Goal: Task Accomplishment & Management: Use online tool/utility

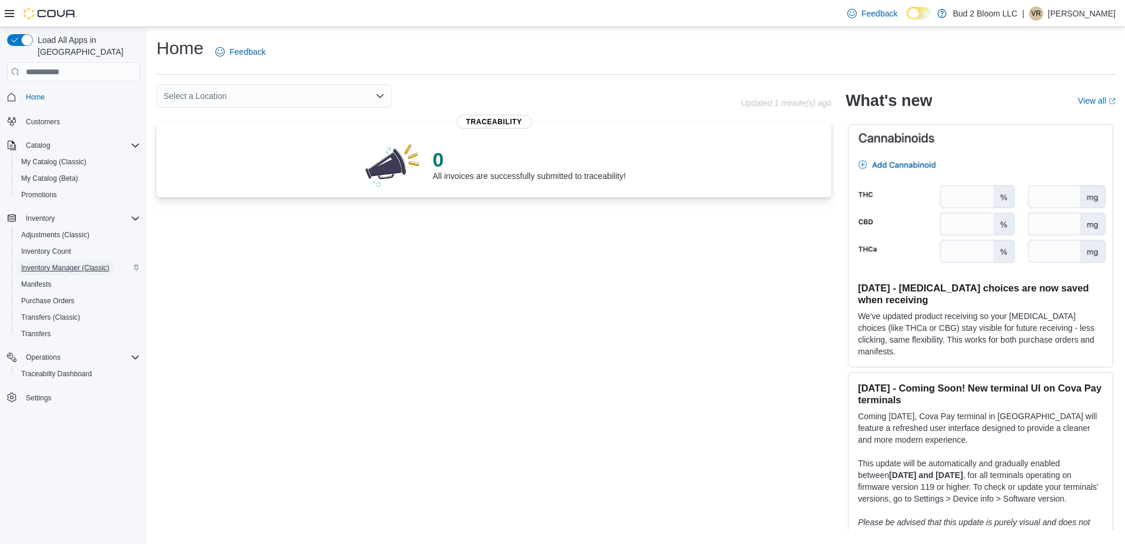
click at [49, 263] on span "Inventory Manager (Classic)" at bounding box center [65, 267] width 88 height 9
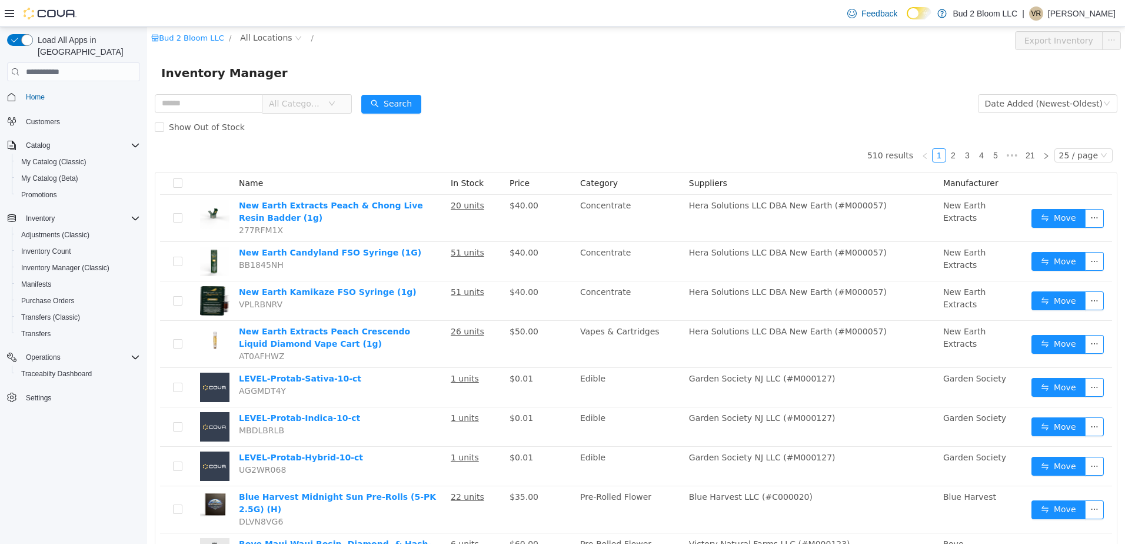
click at [219, 107] on input "text" at bounding box center [209, 103] width 108 height 19
type input "**********"
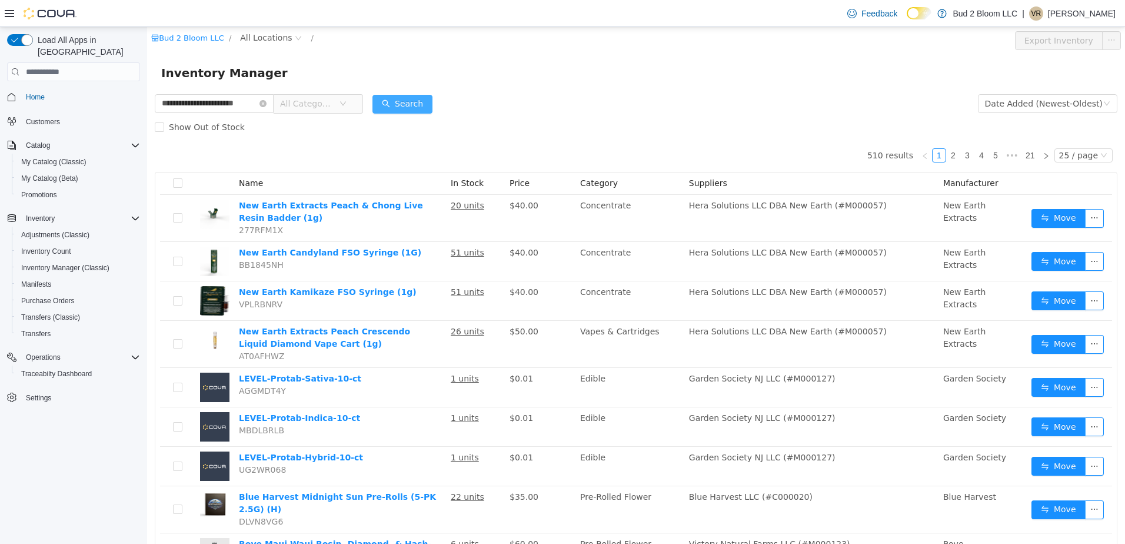
click at [401, 99] on button "Search" at bounding box center [403, 104] width 60 height 19
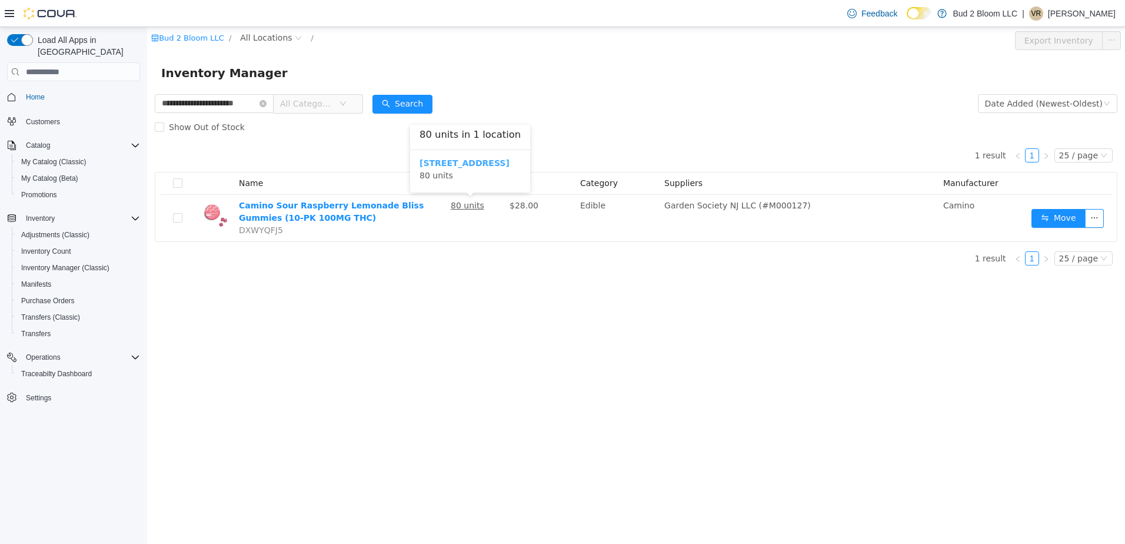
click at [476, 165] on b "123 Ledgewood Ave" at bounding box center [465, 162] width 90 height 9
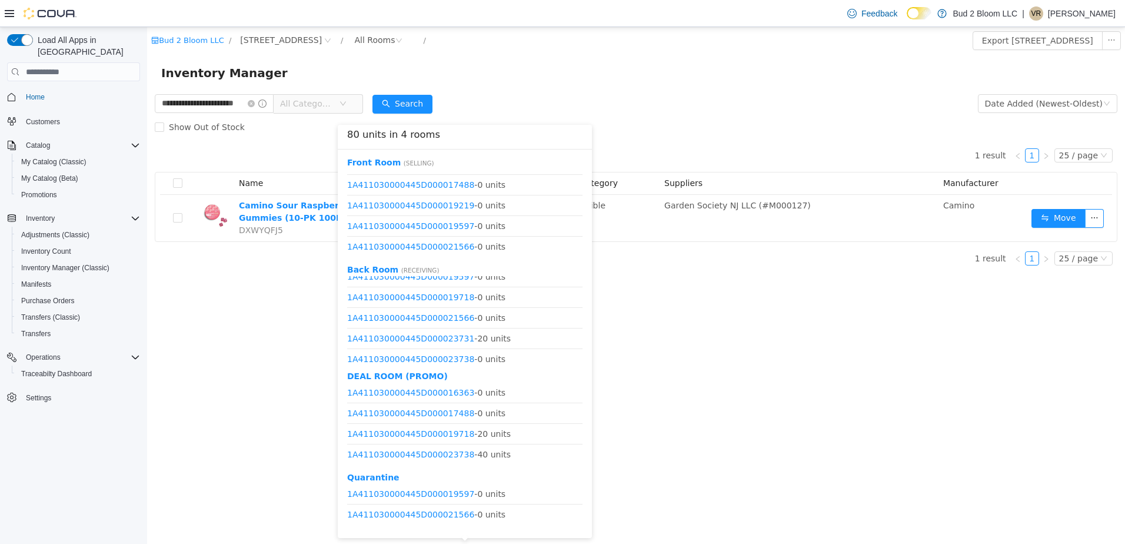
scroll to position [221, 0]
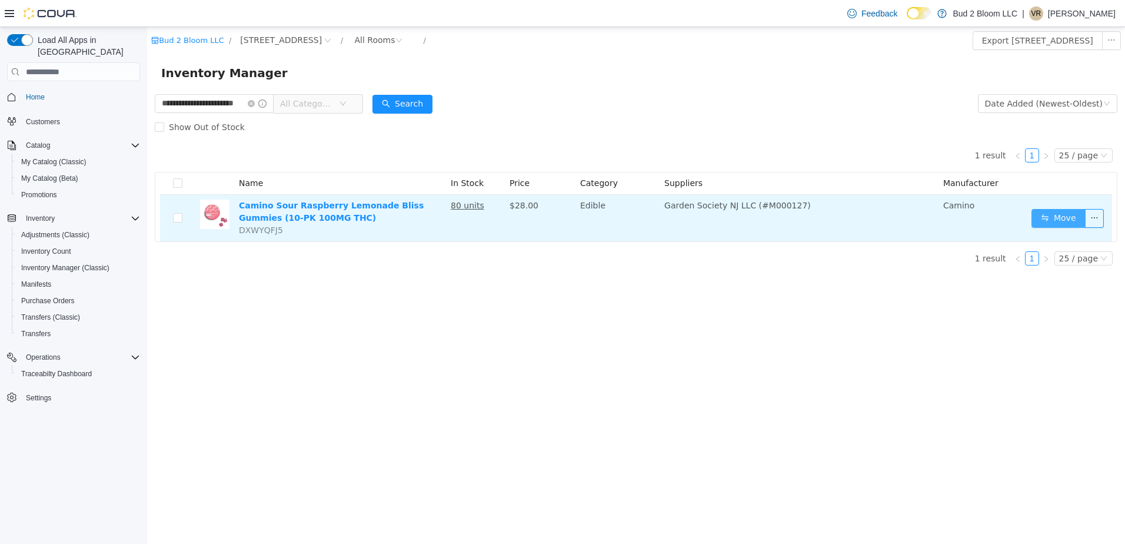
click at [1063, 214] on button "Move" at bounding box center [1059, 218] width 54 height 19
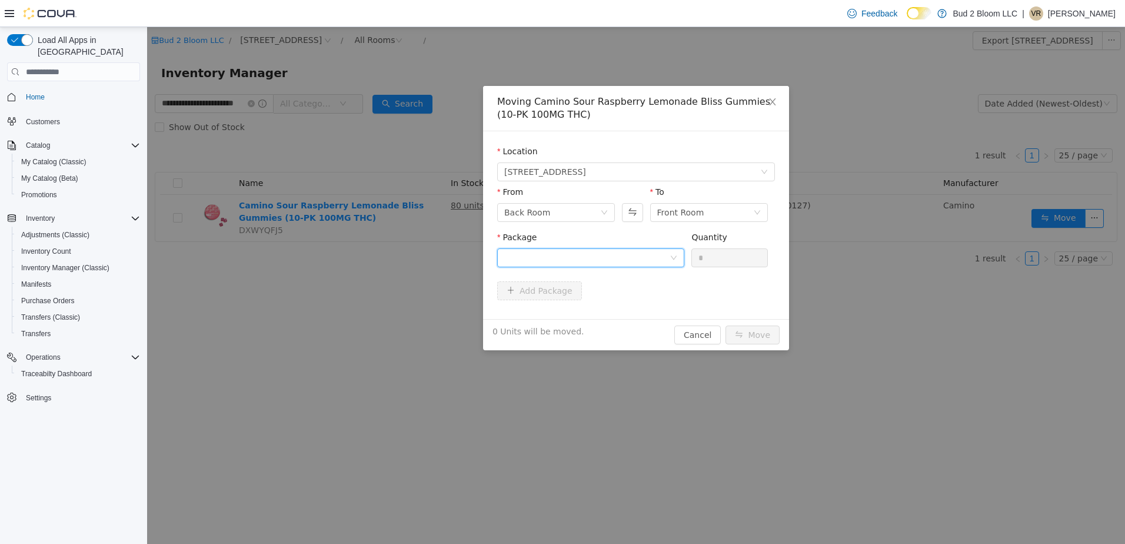
click at [573, 261] on div at bounding box center [586, 258] width 165 height 18
click at [609, 297] on strong "1A411030000445D000023731" at bounding box center [573, 299] width 139 height 9
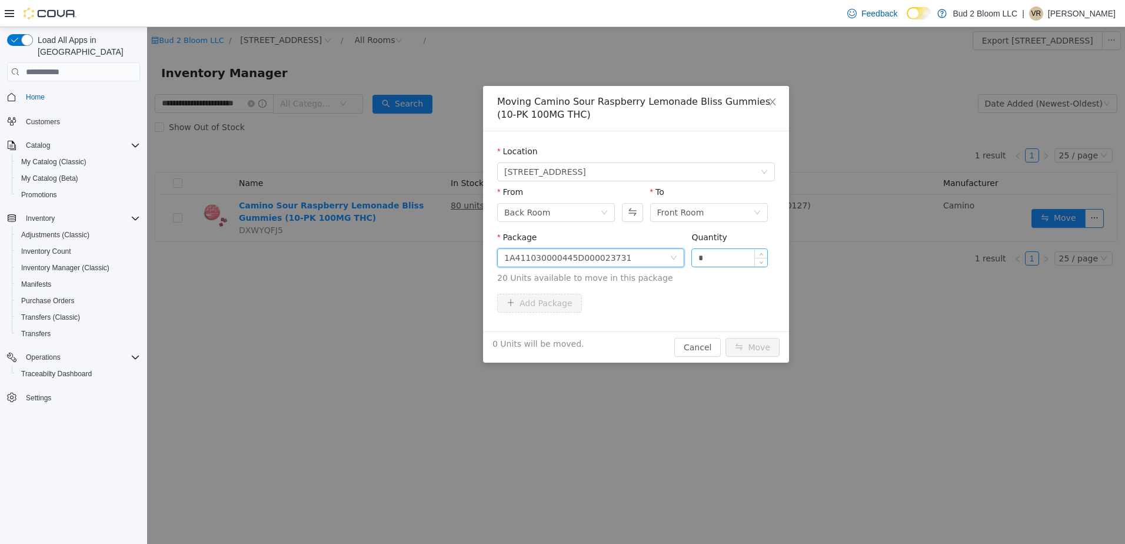
click at [715, 258] on input "*" at bounding box center [729, 258] width 75 height 18
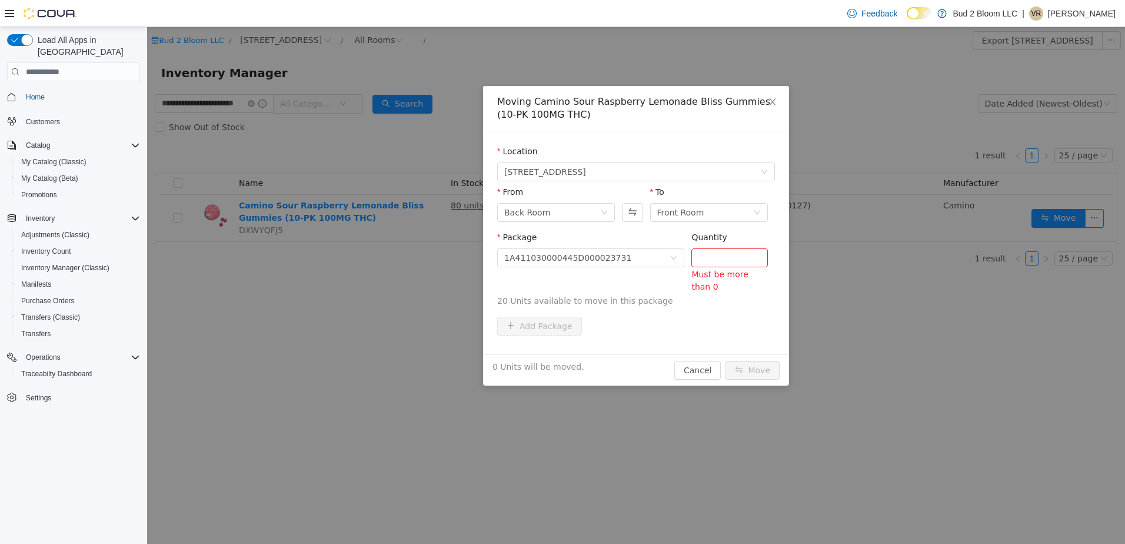
click at [480, 48] on div "Moving Camino Sour Raspberry Lemonade Bliss Gummies (10-PK 100MG THC) Location …" at bounding box center [636, 285] width 978 height 517
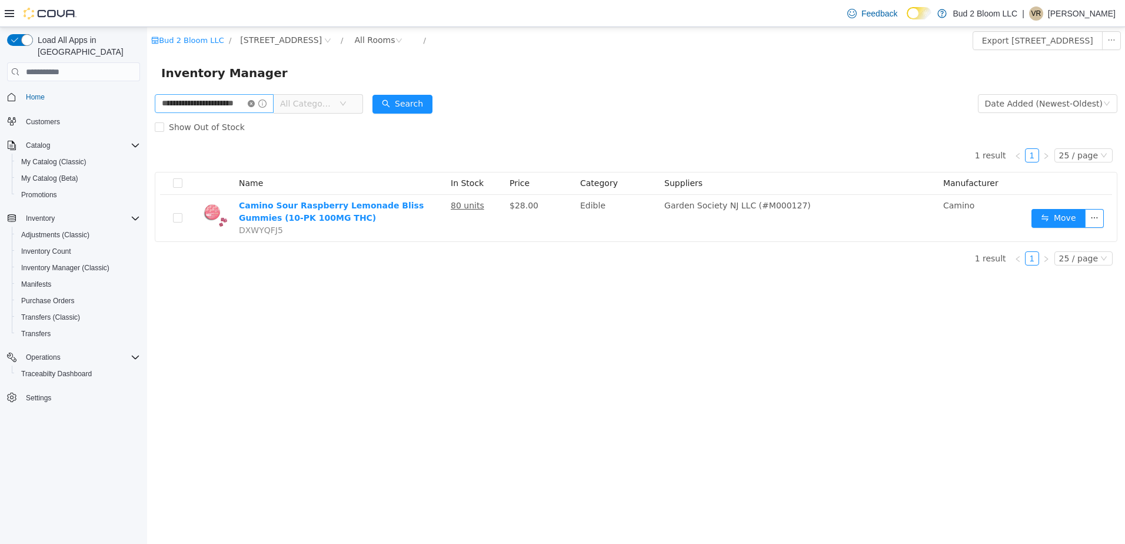
click at [255, 103] on icon "icon: close-circle" at bounding box center [251, 103] width 7 height 7
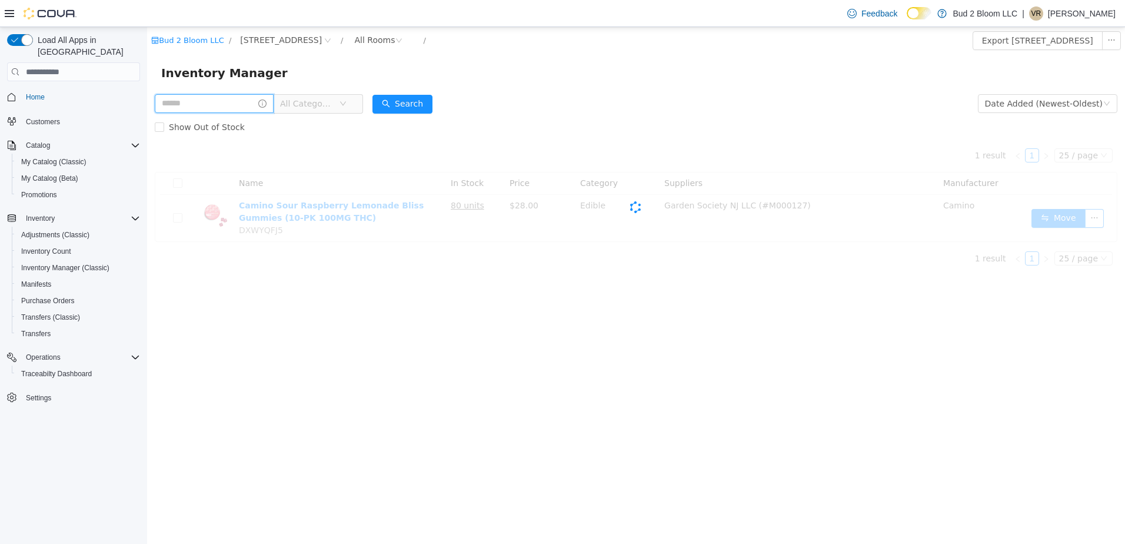
click at [238, 102] on input "text" at bounding box center [214, 103] width 119 height 19
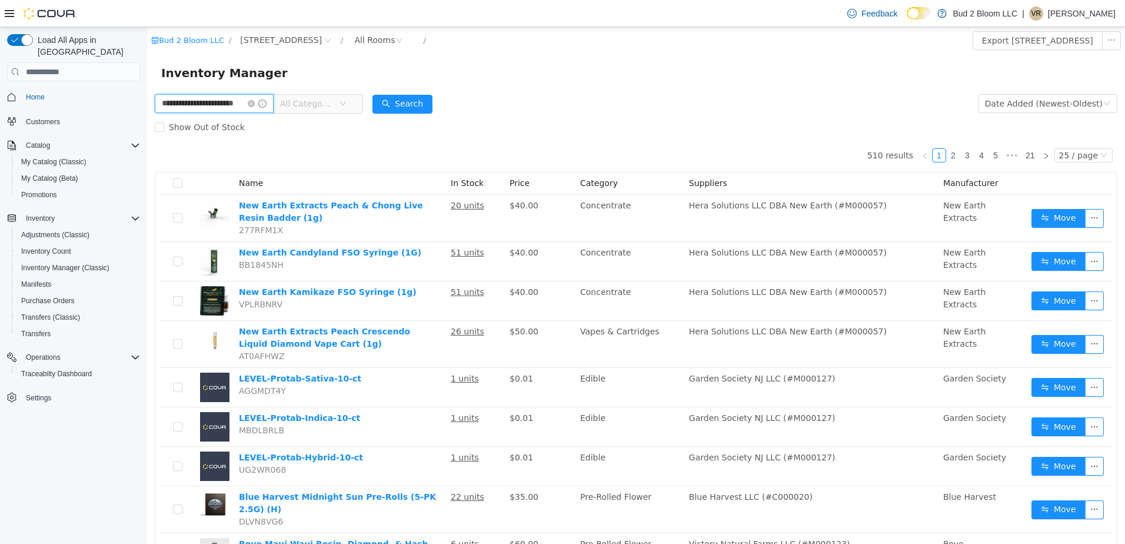
scroll to position [0, 15]
type input "**********"
click at [404, 97] on button "Search" at bounding box center [403, 104] width 60 height 19
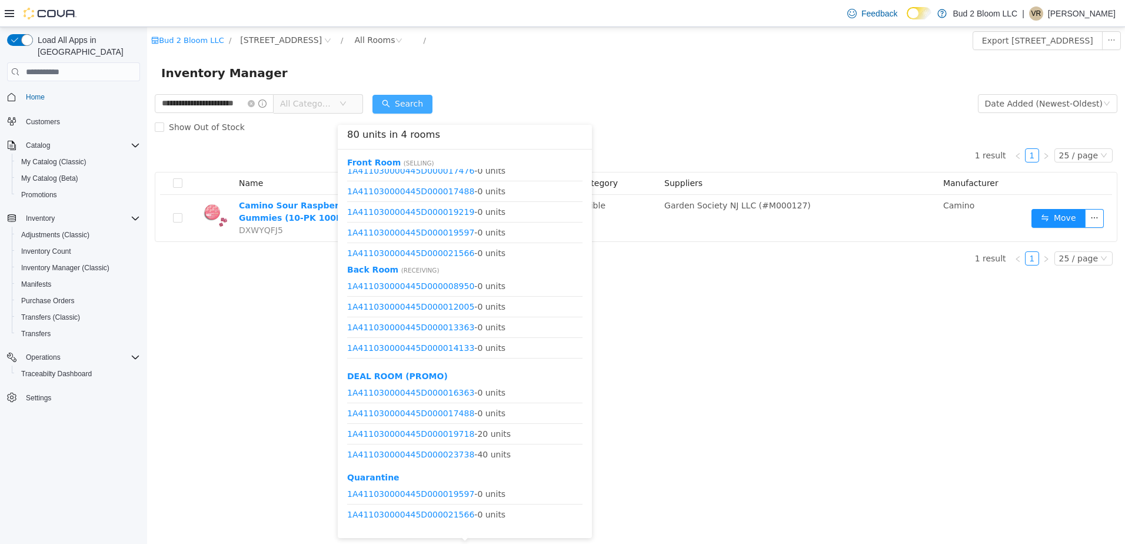
scroll to position [138, 0]
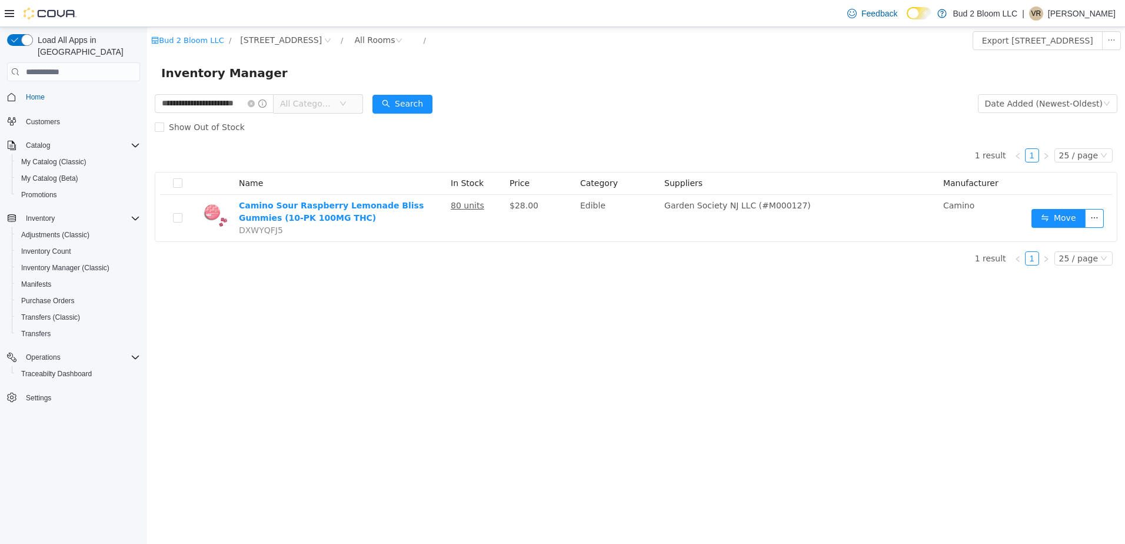
click at [587, 72] on div "Inventory Manager" at bounding box center [636, 73] width 950 height 19
click at [255, 102] on icon "icon: close-circle" at bounding box center [251, 103] width 7 height 7
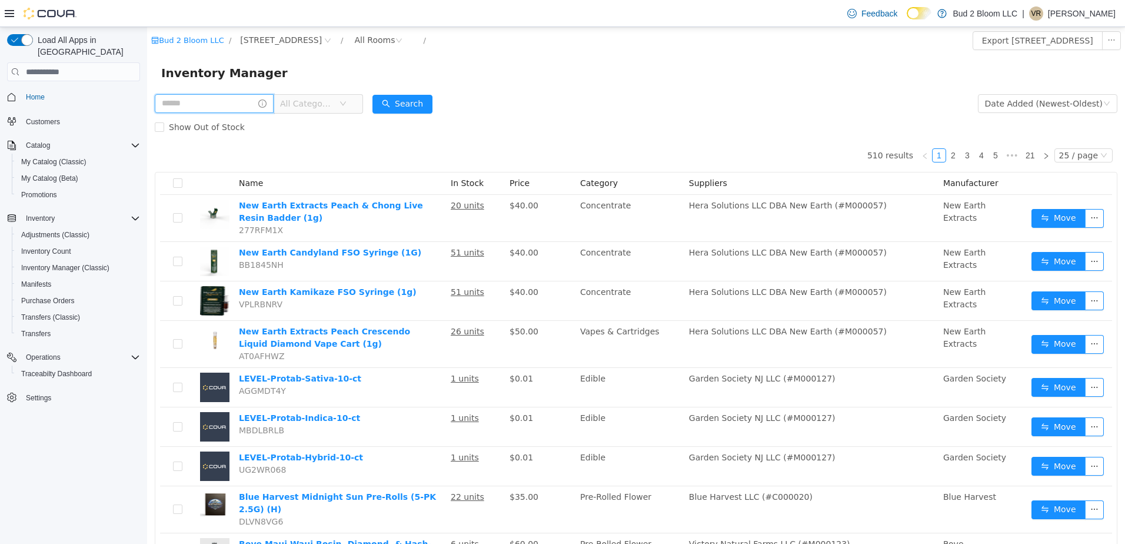
click at [235, 102] on input "text" at bounding box center [214, 103] width 119 height 19
type input "**********"
click at [408, 101] on button "Search" at bounding box center [403, 104] width 60 height 19
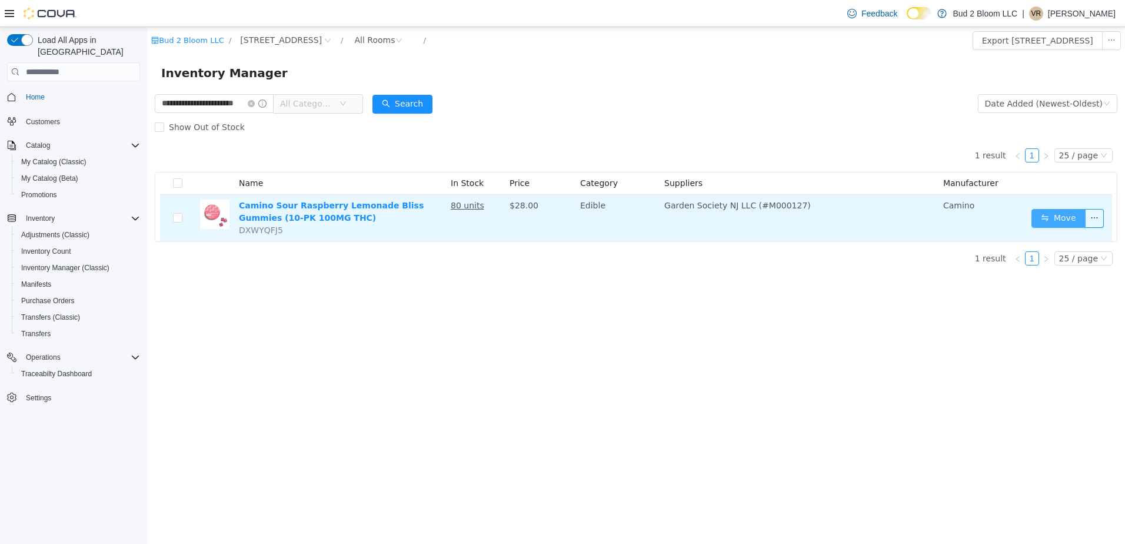
click at [1074, 221] on button "Move" at bounding box center [1059, 218] width 54 height 19
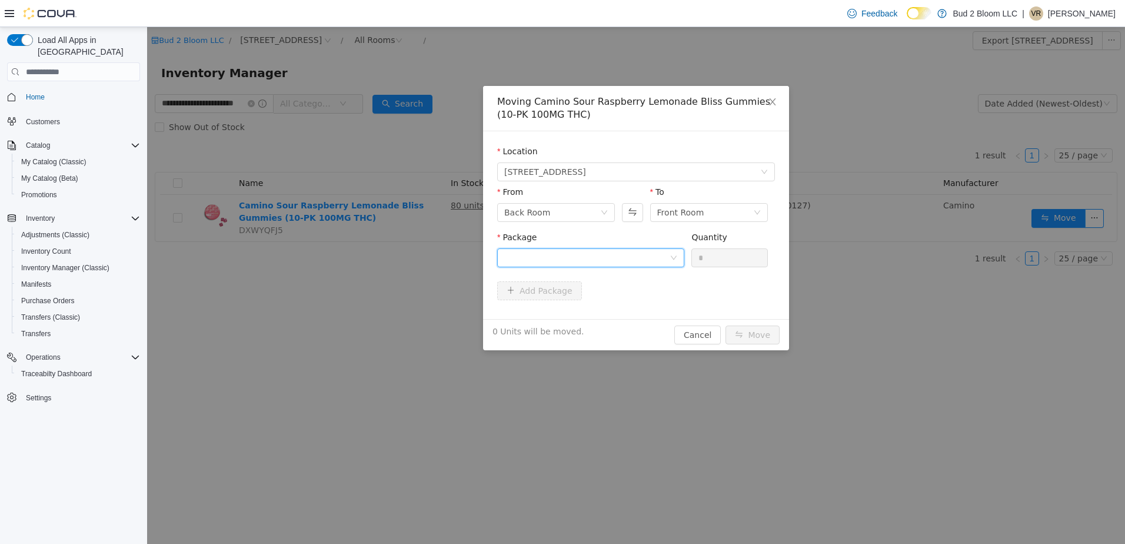
click at [587, 258] on div at bounding box center [586, 258] width 165 height 18
click at [609, 298] on strong "1A411030000445D000023731" at bounding box center [573, 299] width 139 height 9
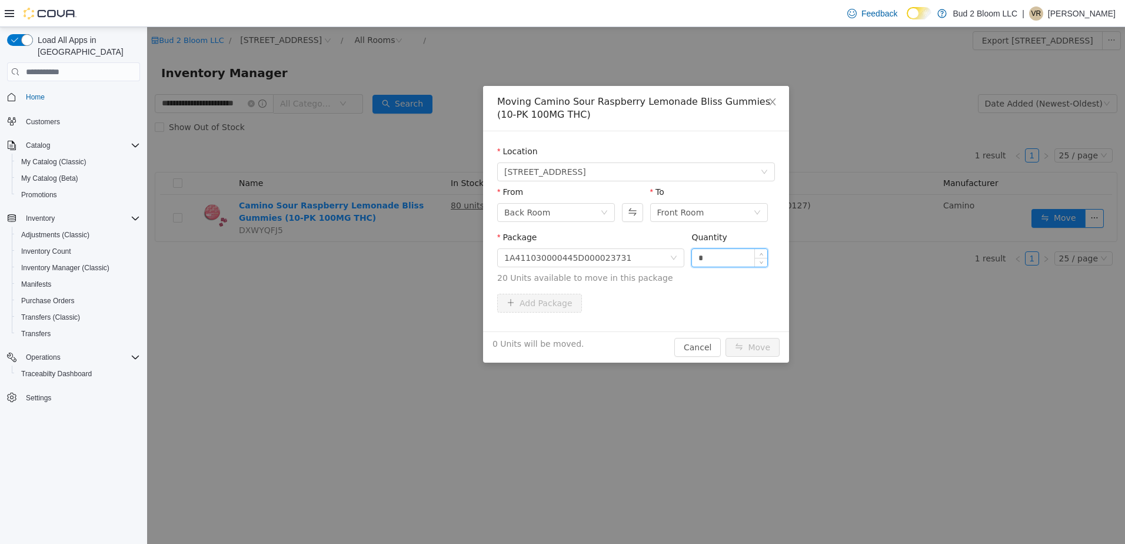
click at [716, 257] on input "*" at bounding box center [729, 258] width 75 height 18
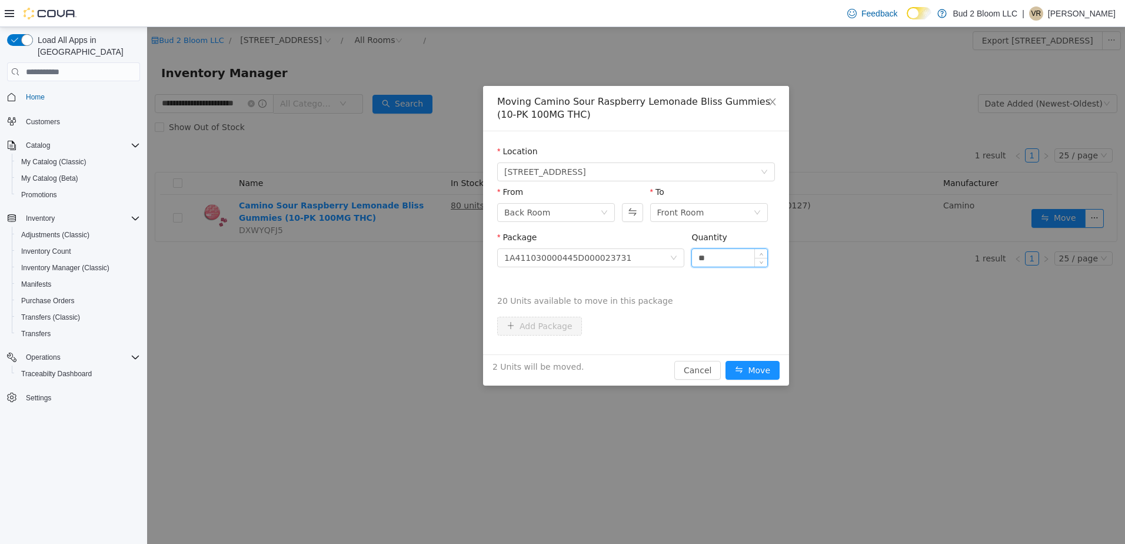
type input "**"
click at [726, 361] on button "Move" at bounding box center [753, 370] width 54 height 19
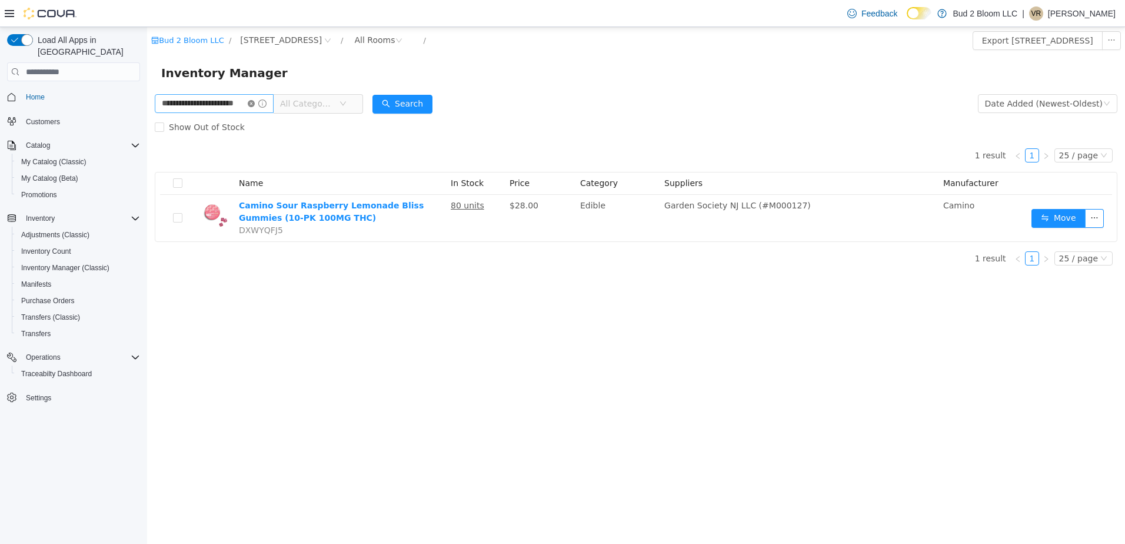
click at [255, 105] on icon "icon: close-circle" at bounding box center [251, 103] width 7 height 7
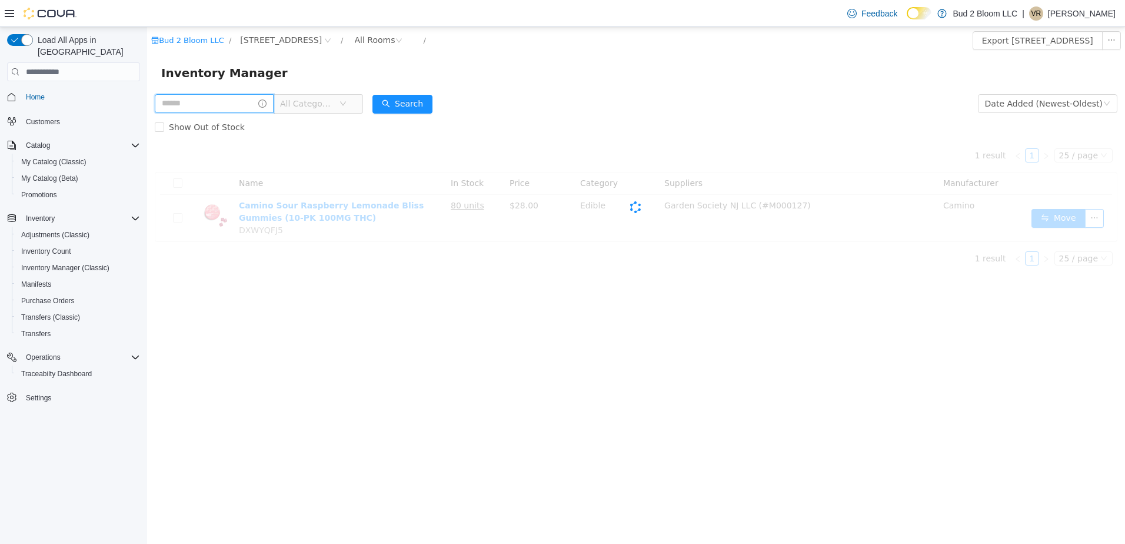
click at [250, 107] on input "text" at bounding box center [214, 103] width 119 height 19
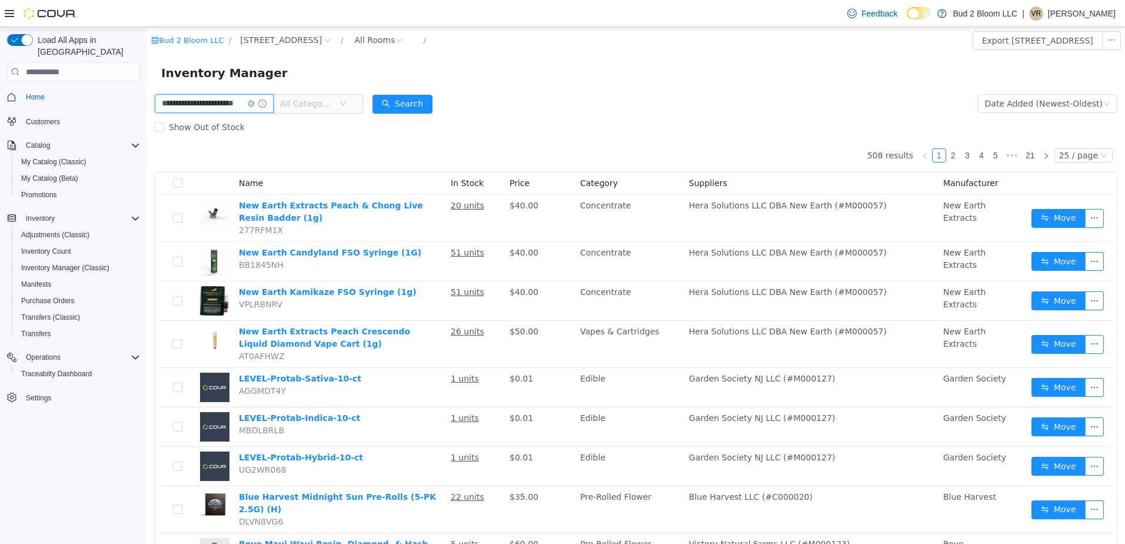
scroll to position [0, 15]
type input "**********"
click at [408, 104] on button "Search" at bounding box center [403, 104] width 60 height 19
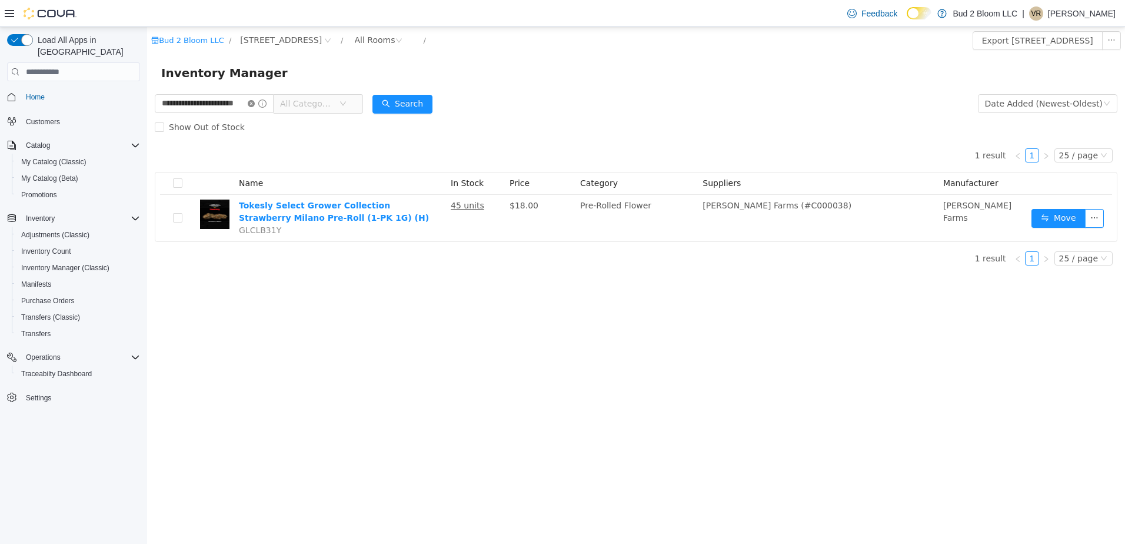
click at [255, 104] on icon "icon: close-circle" at bounding box center [251, 103] width 7 height 7
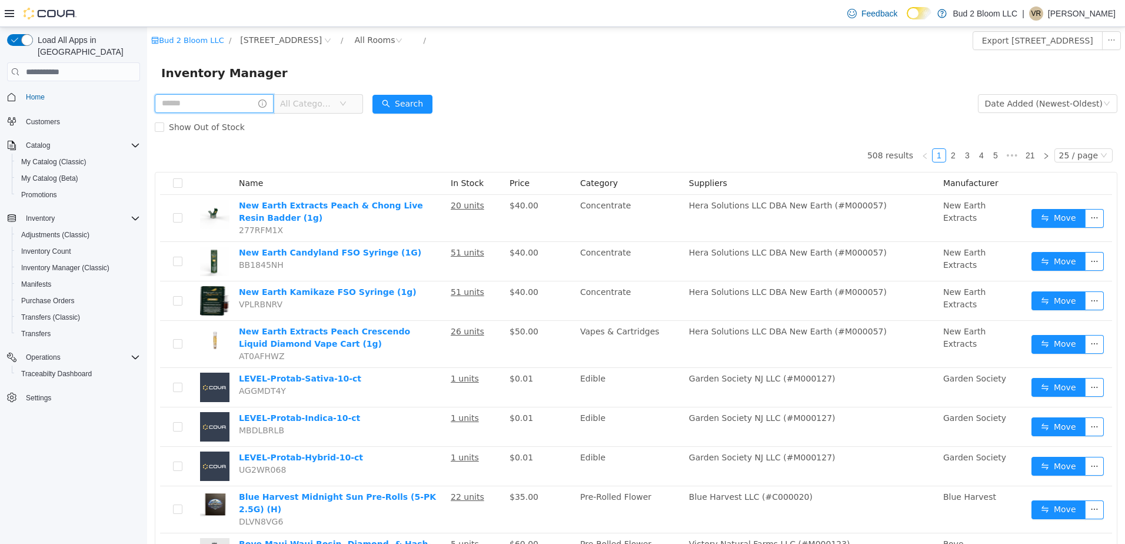
click at [241, 109] on input "text" at bounding box center [214, 103] width 119 height 19
type input "**********"
click at [411, 105] on button "Search" at bounding box center [403, 104] width 60 height 19
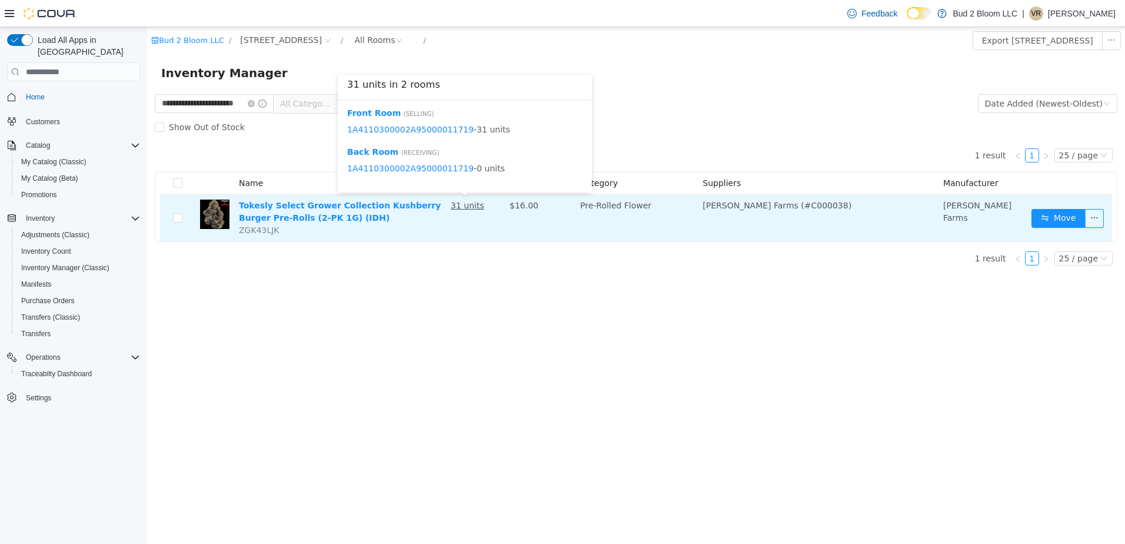
click at [460, 208] on u "31 units" at bounding box center [468, 205] width 34 height 9
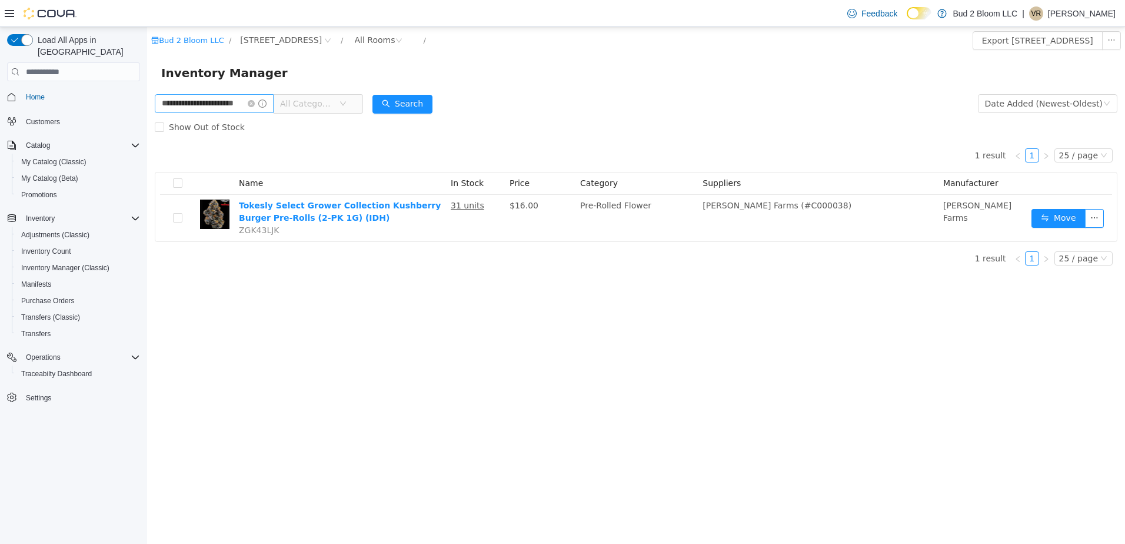
click at [255, 103] on icon "icon: close-circle" at bounding box center [251, 103] width 7 height 7
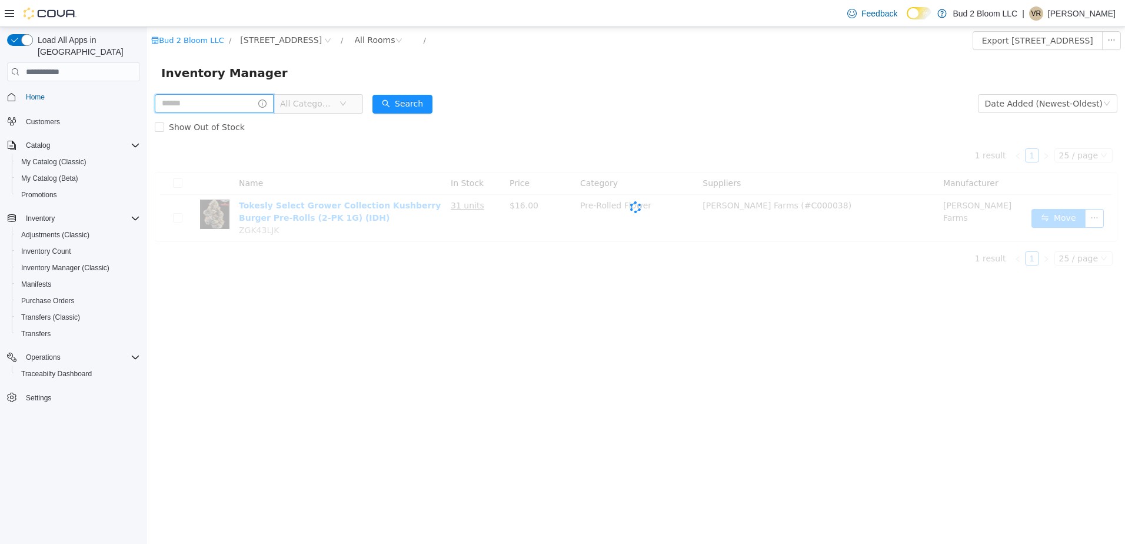
click at [238, 103] on input "text" at bounding box center [214, 103] width 119 height 19
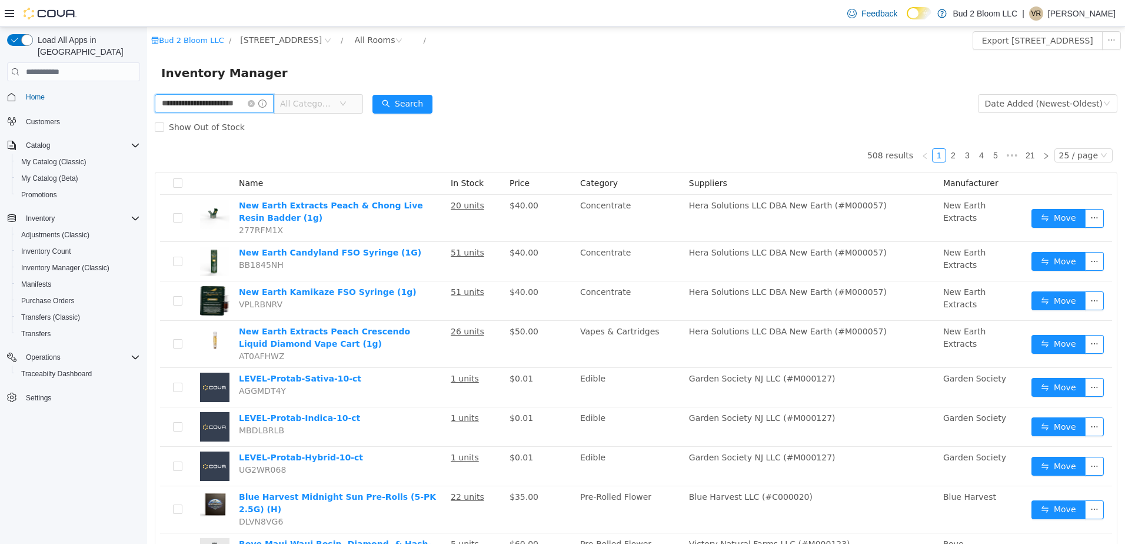
scroll to position [0, 15]
type input "**********"
click at [408, 109] on button "Search" at bounding box center [403, 104] width 60 height 19
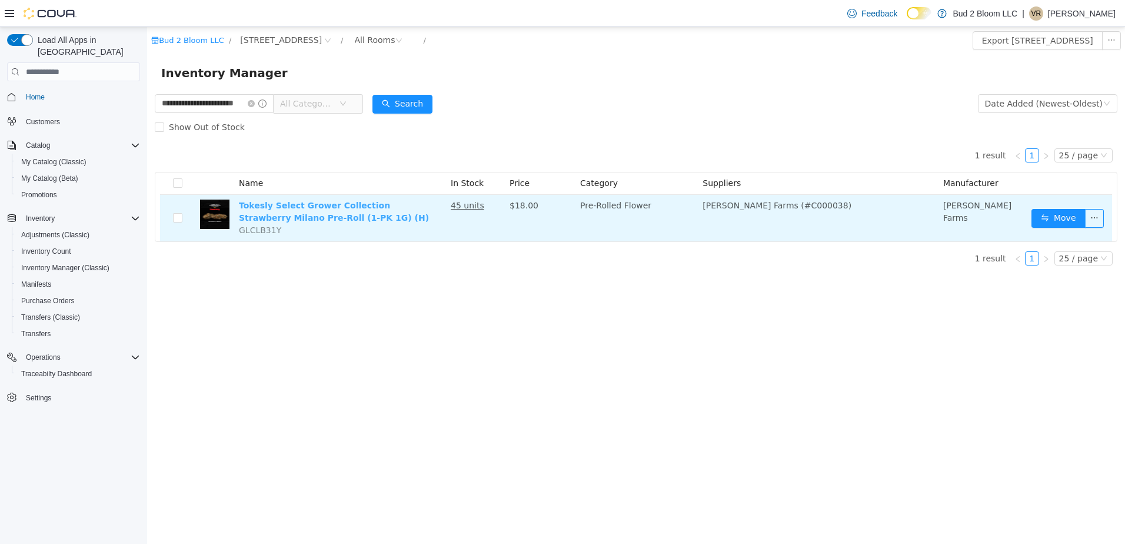
click at [365, 207] on link "Tokesly Select Grower Collection Strawberry Milano Pre-Roll (1-PK 1G) (H)" at bounding box center [334, 212] width 190 height 22
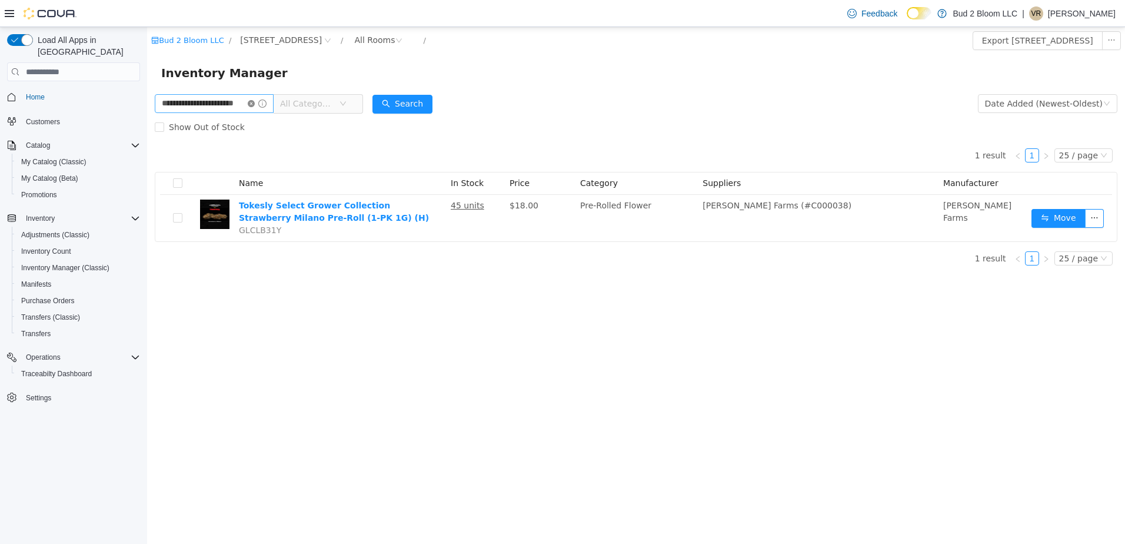
click at [255, 102] on icon "icon: close-circle" at bounding box center [251, 103] width 7 height 7
